Goal: Find specific page/section: Find specific page/section

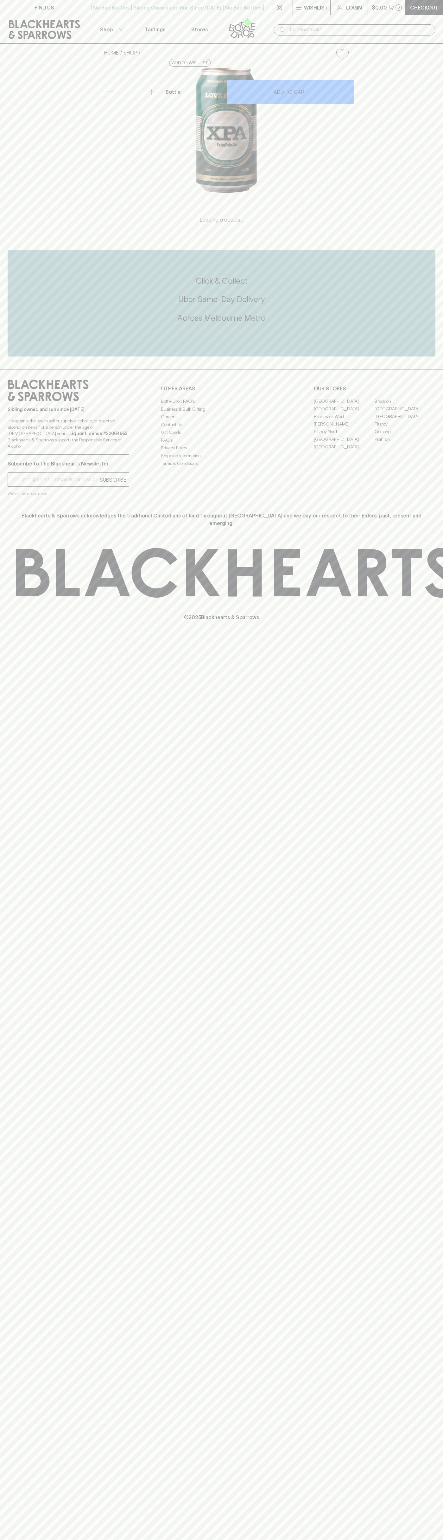
click at [344, 435] on link "Fitzroy North" at bounding box center [344, 432] width 61 height 8
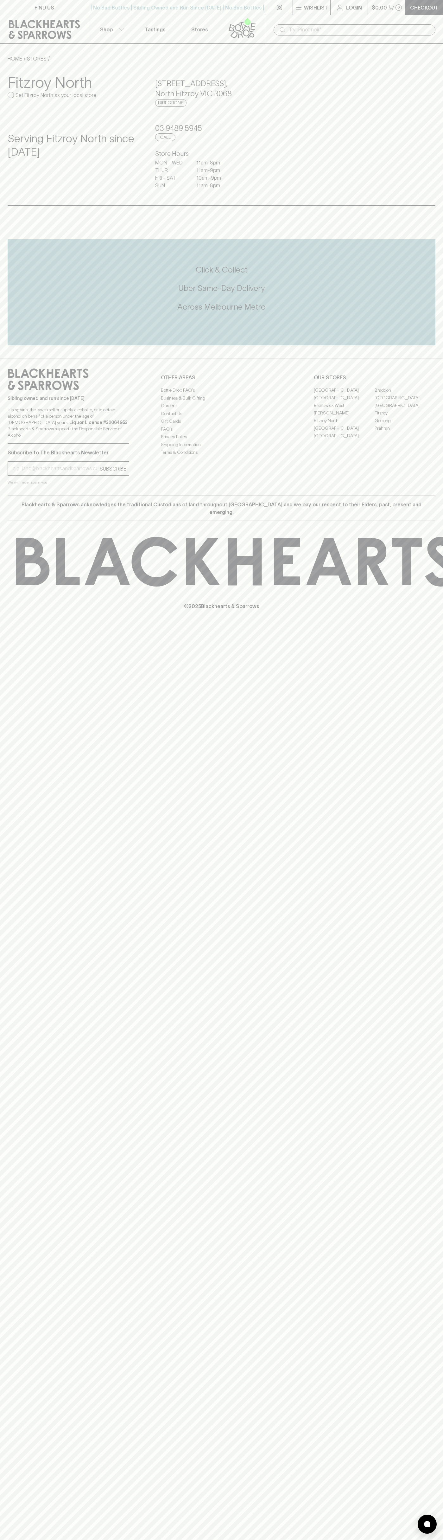
click at [381, 6] on p "$0.00" at bounding box center [379, 8] width 15 height 8
click at [443, 716] on html "FIND US | No Bad Bottles | Sibling Owned and Run Since [DATE] | No Bad Bottles …" at bounding box center [221, 770] width 443 height 1540
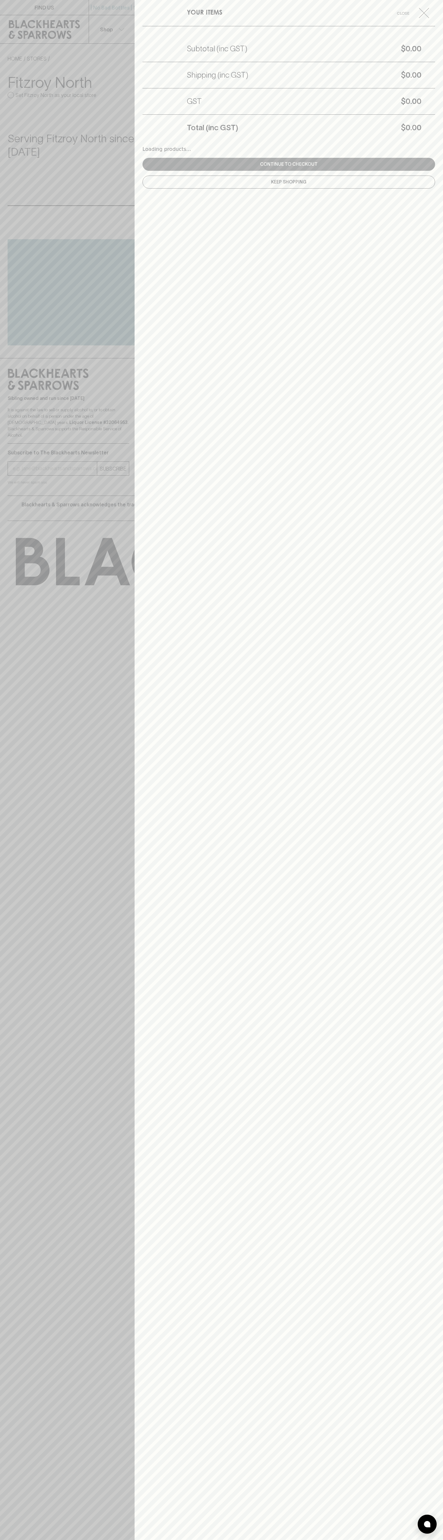
click at [405, 1540] on html "FIND US | No Bad Bottles | Sibling Owned and Run Since 2006 | No Bad Bottles | …" at bounding box center [221, 770] width 443 height 1540
click at [11, 1192] on div at bounding box center [221, 770] width 443 height 1540
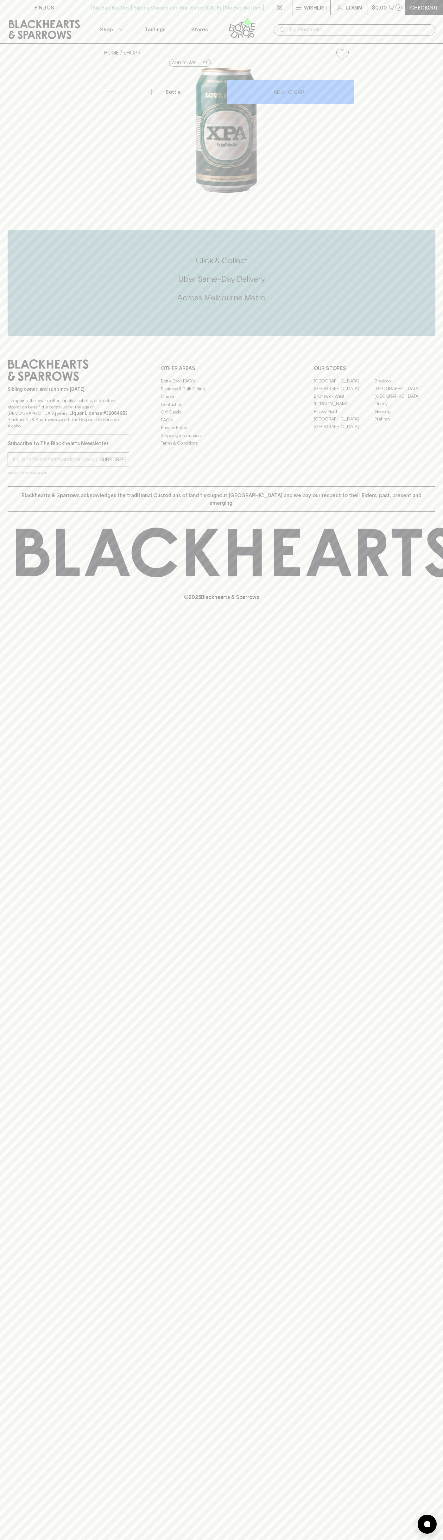
click at [344, 415] on link "Fitzroy North" at bounding box center [344, 412] width 61 height 8
